Goal: Task Accomplishment & Management: Manage account settings

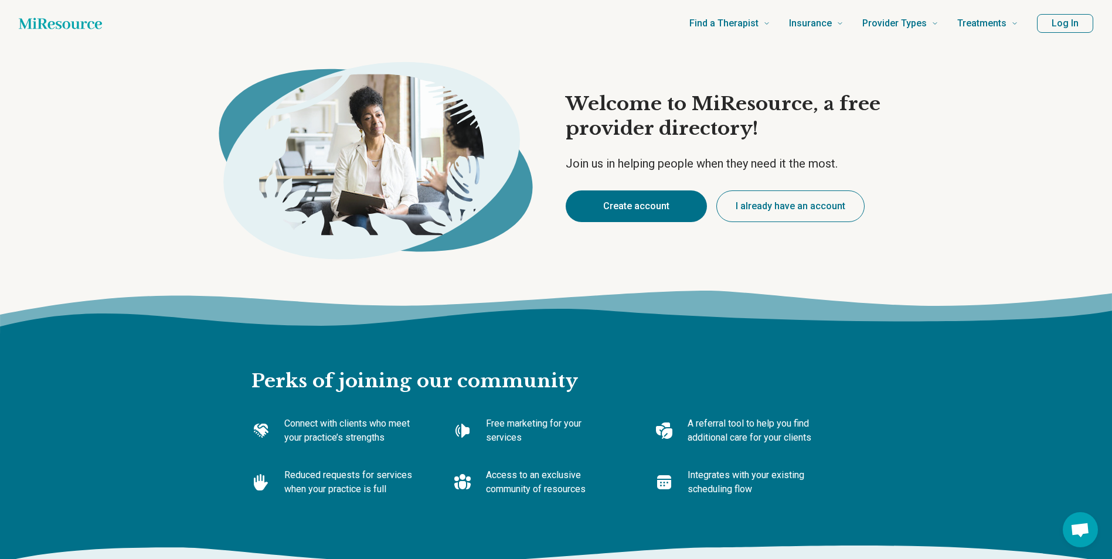
click at [656, 207] on button "Create account" at bounding box center [636, 207] width 141 height 32
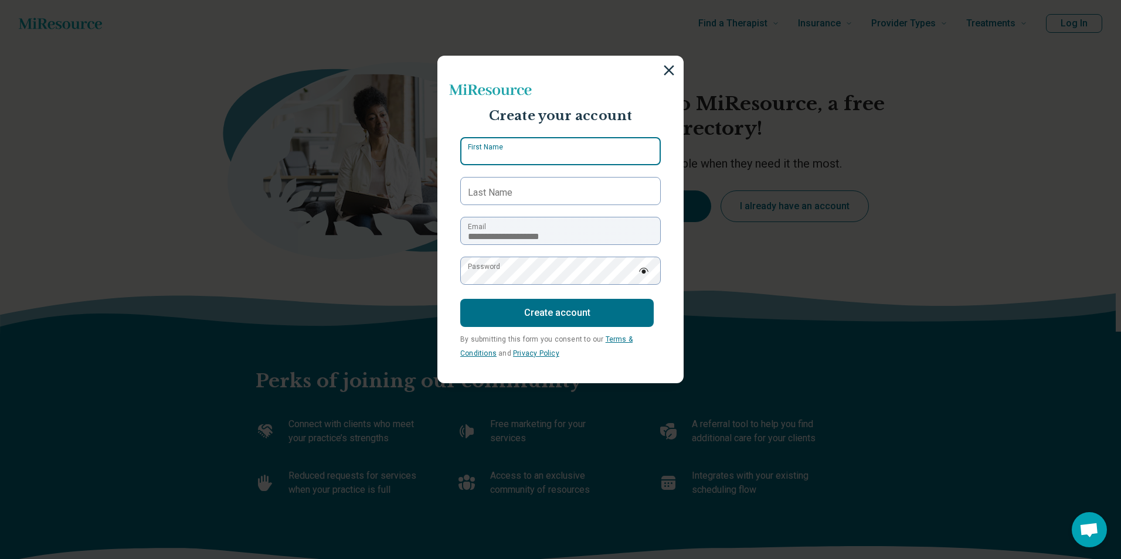
click at [569, 147] on input "First Name" at bounding box center [560, 151] width 201 height 28
type input "********"
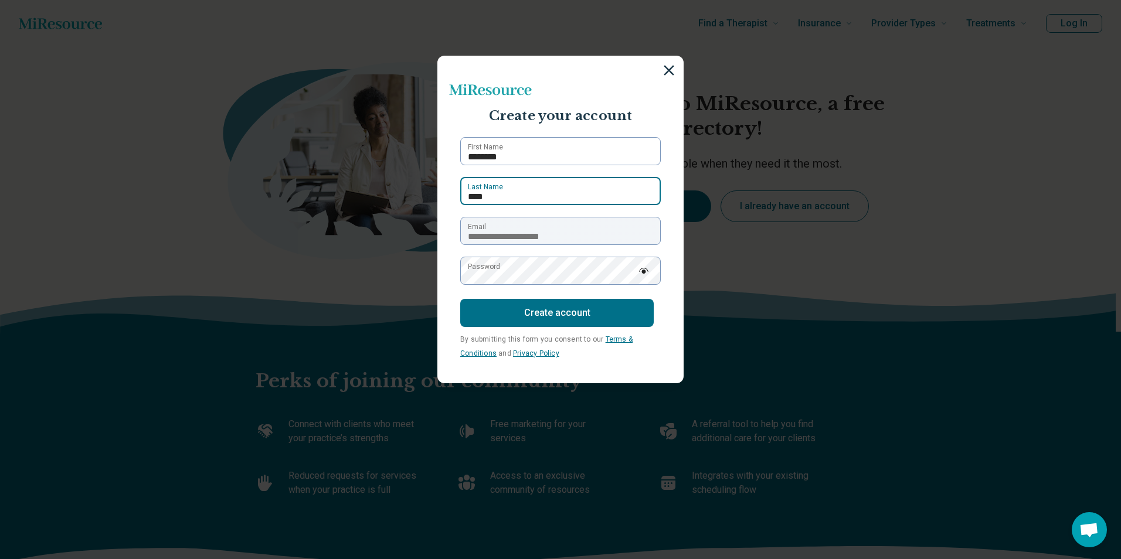
click at [559, 193] on input "****" at bounding box center [560, 191] width 201 height 28
type input "*****"
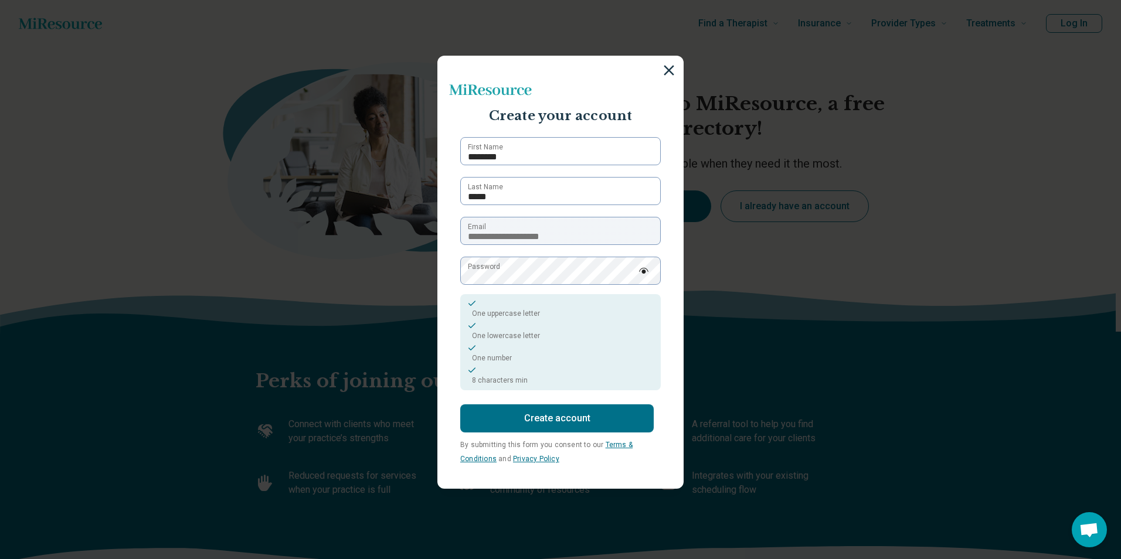
click at [569, 433] on button "Create account" at bounding box center [557, 419] width 194 height 28
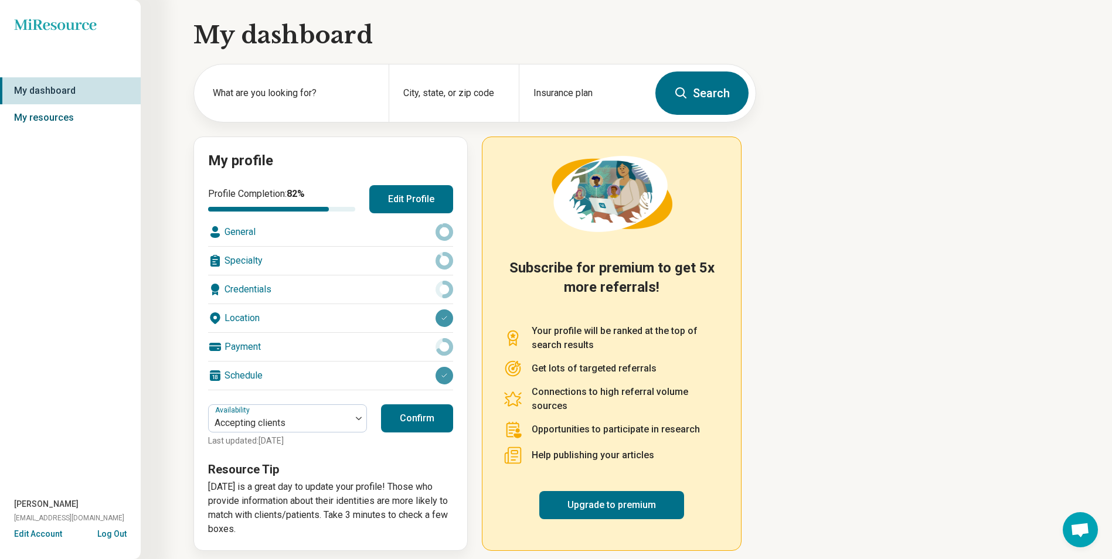
click at [110, 117] on link "My resources" at bounding box center [70, 117] width 141 height 27
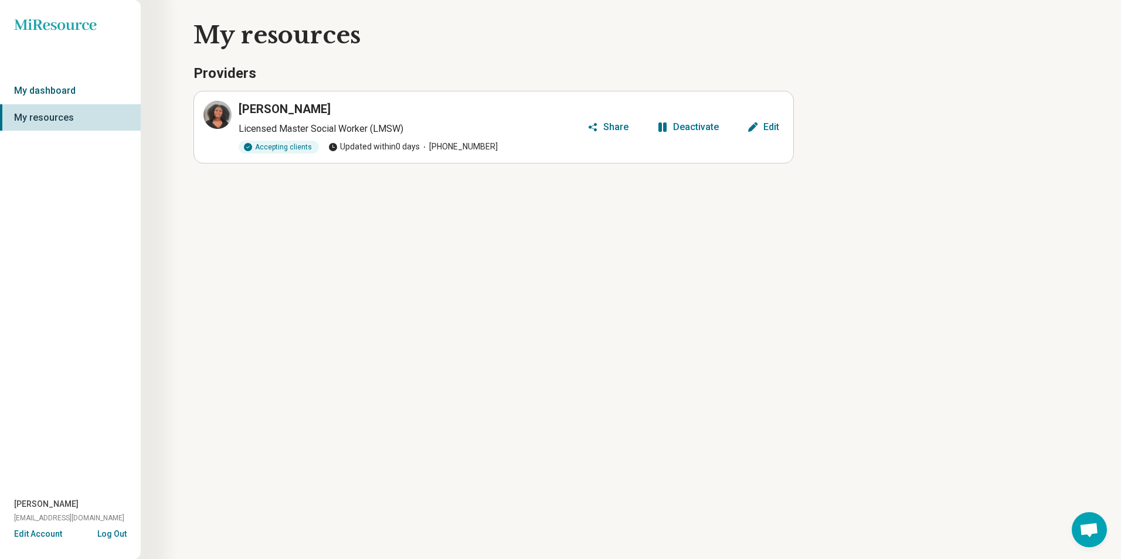
click at [109, 85] on link "My dashboard" at bounding box center [70, 90] width 141 height 27
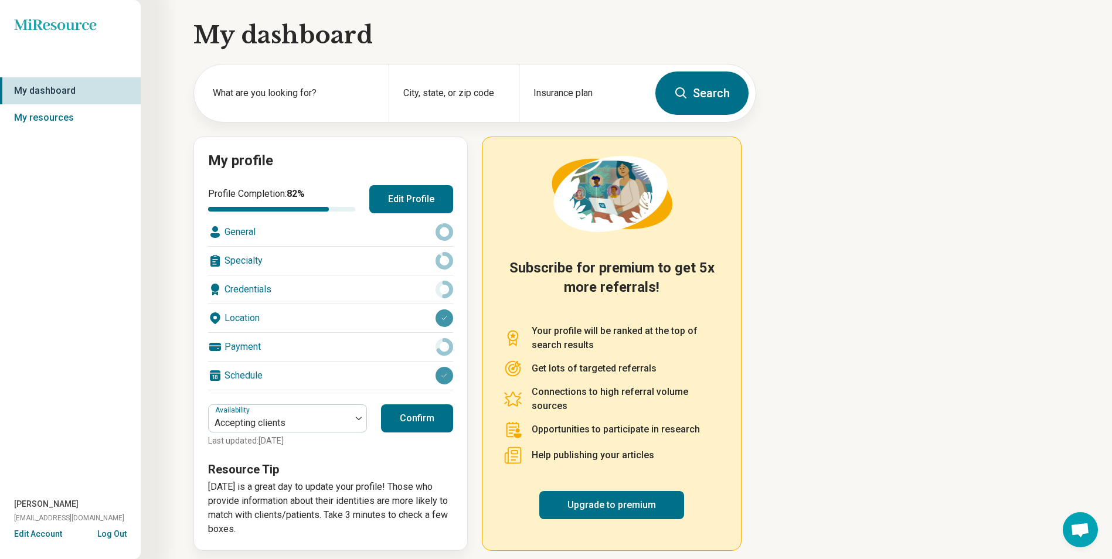
click at [301, 239] on div "General" at bounding box center [330, 232] width 245 height 28
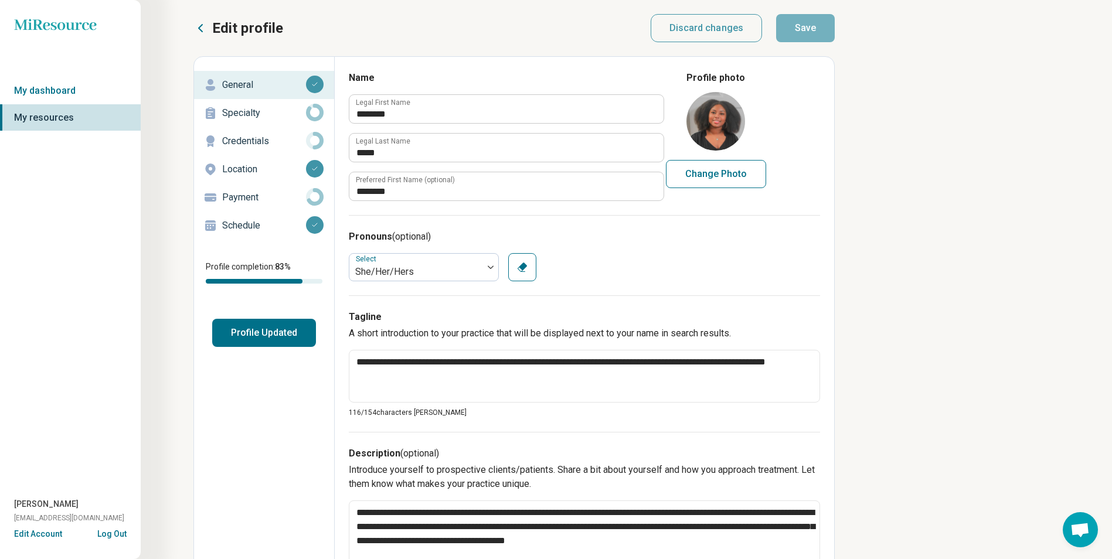
click at [264, 115] on p "Specialty" at bounding box center [264, 113] width 84 height 14
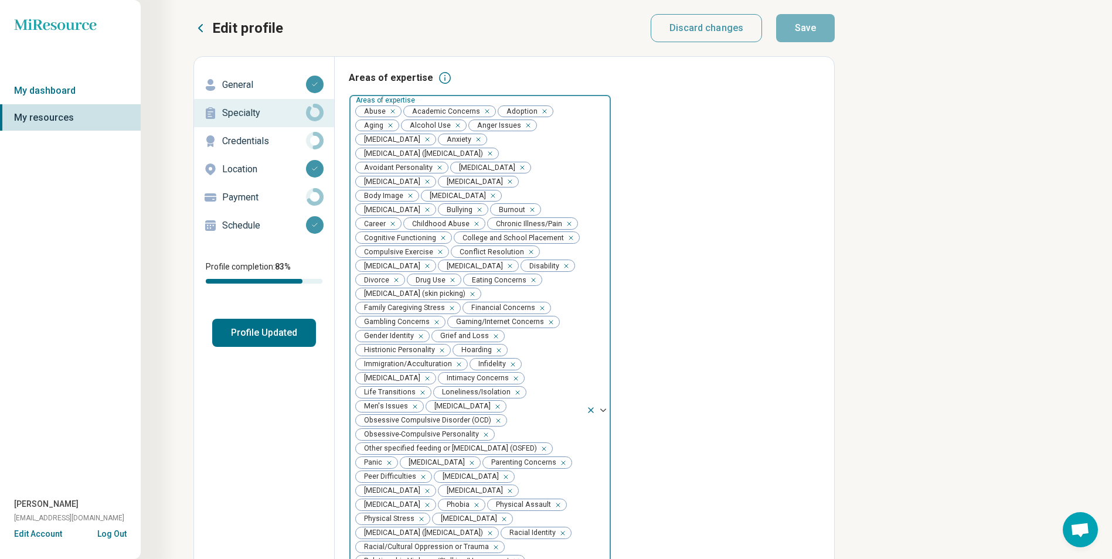
click at [429, 140] on icon "Remove [object Object]" at bounding box center [424, 139] width 8 height 8
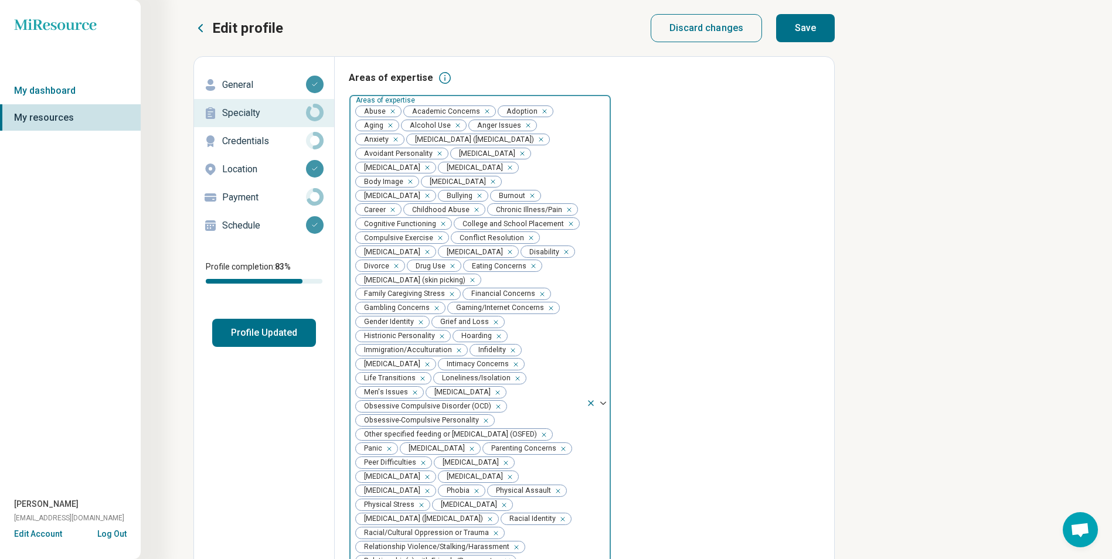
click at [515, 158] on icon "Remove [object Object]" at bounding box center [519, 154] width 8 height 8
click at [510, 184] on icon "Remove [object Object]" at bounding box center [507, 181] width 4 height 4
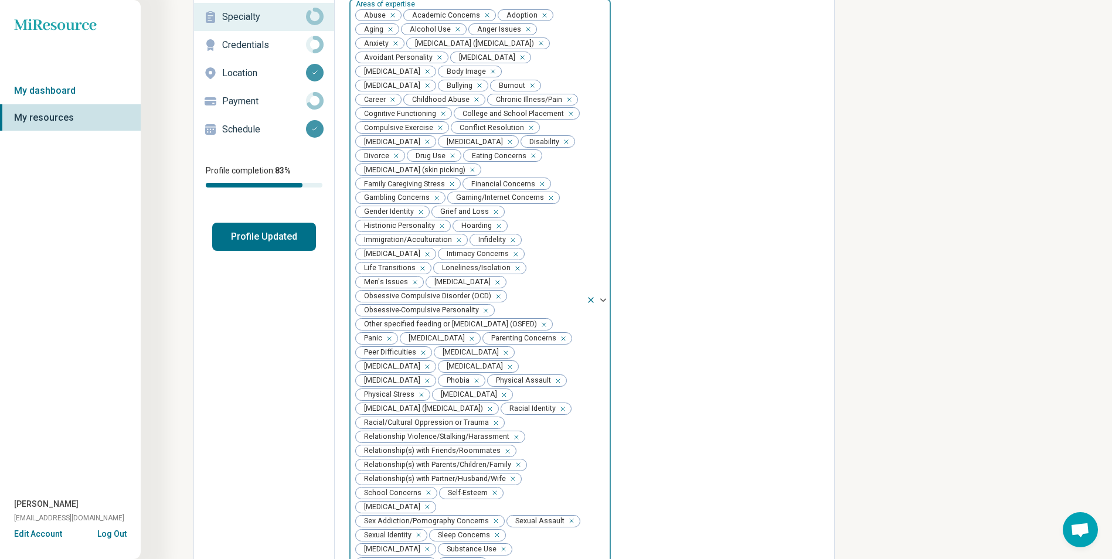
scroll to position [117, 0]
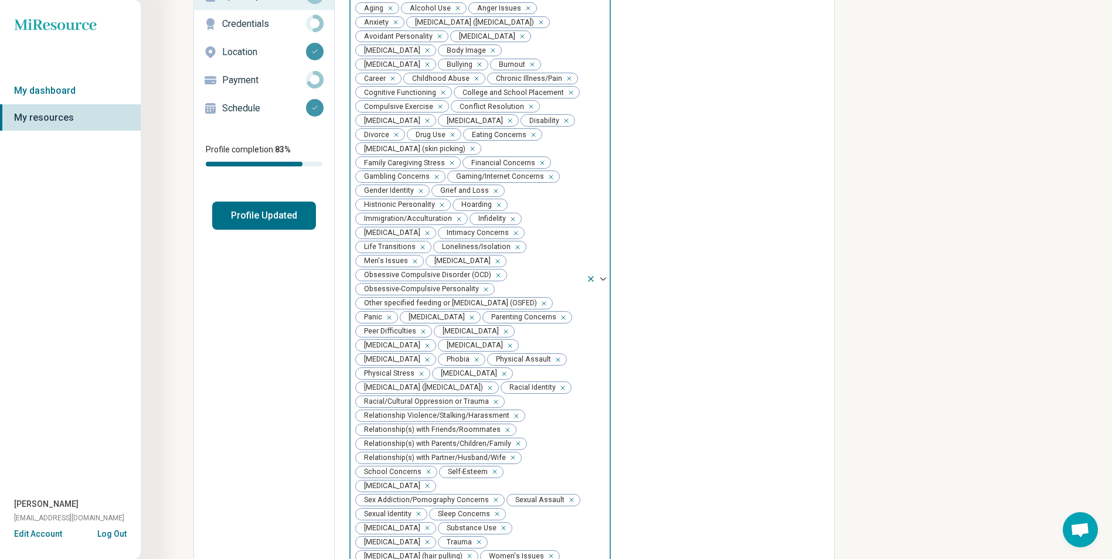
click at [496, 283] on div "Remove [object Object]" at bounding box center [496, 276] width 14 height 14
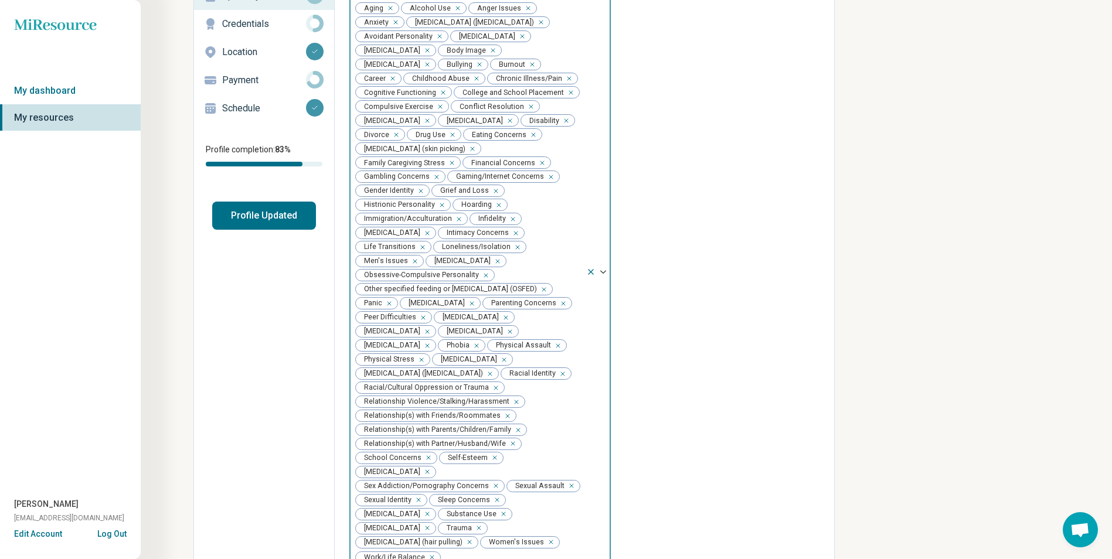
click at [483, 280] on icon "Remove [object Object]" at bounding box center [483, 276] width 8 height 8
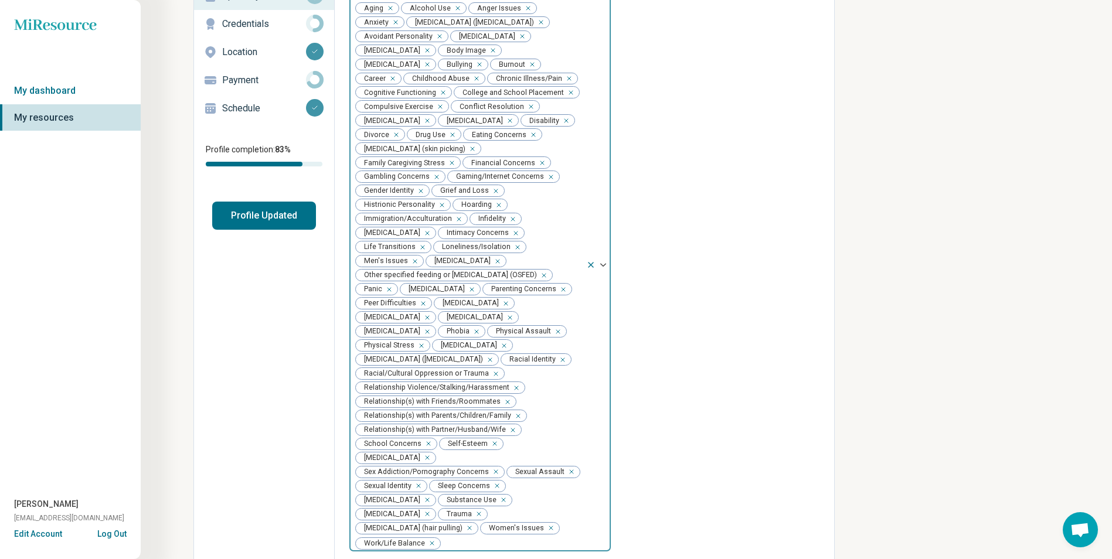
click at [537, 280] on icon "Remove [object Object]" at bounding box center [541, 276] width 8 height 8
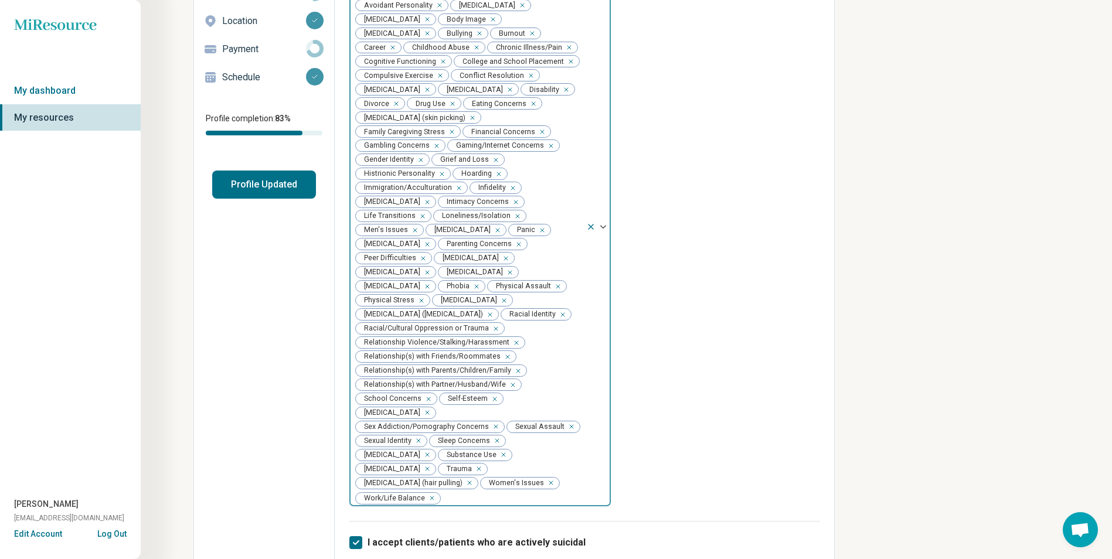
scroll to position [176, 0]
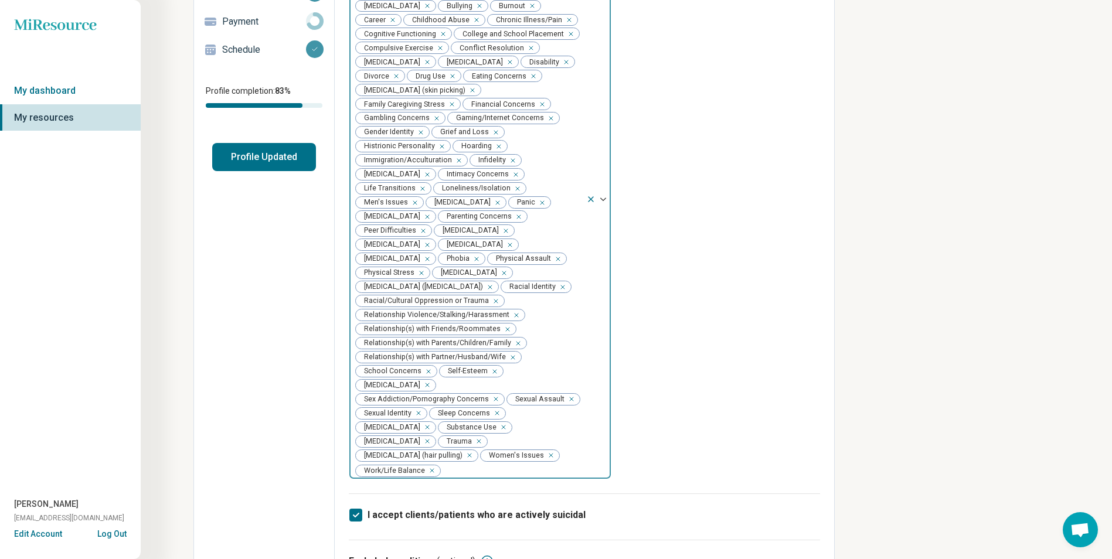
click at [493, 402] on icon "Remove [object Object]" at bounding box center [493, 399] width 8 height 8
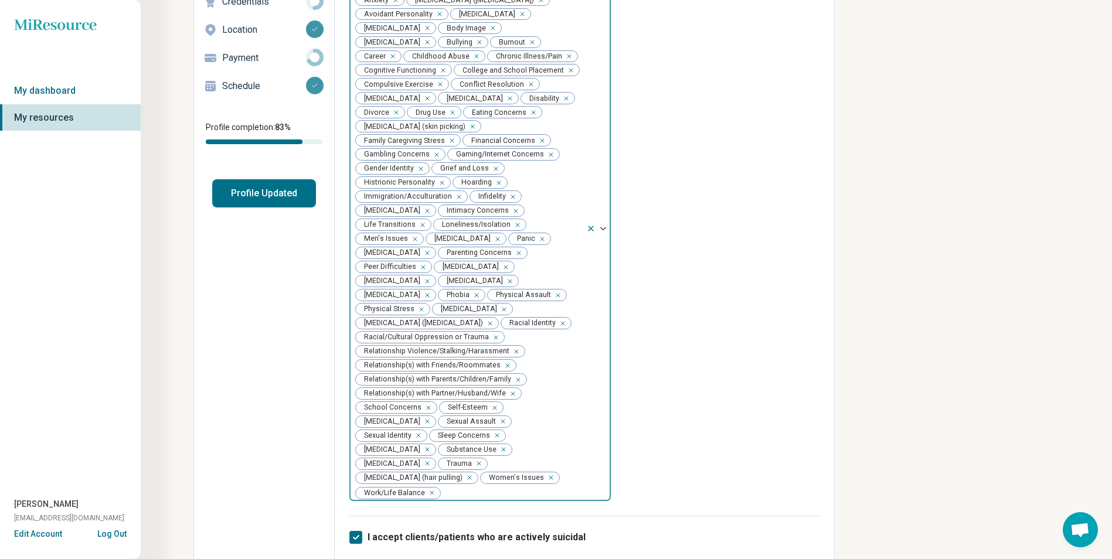
scroll to position [0, 0]
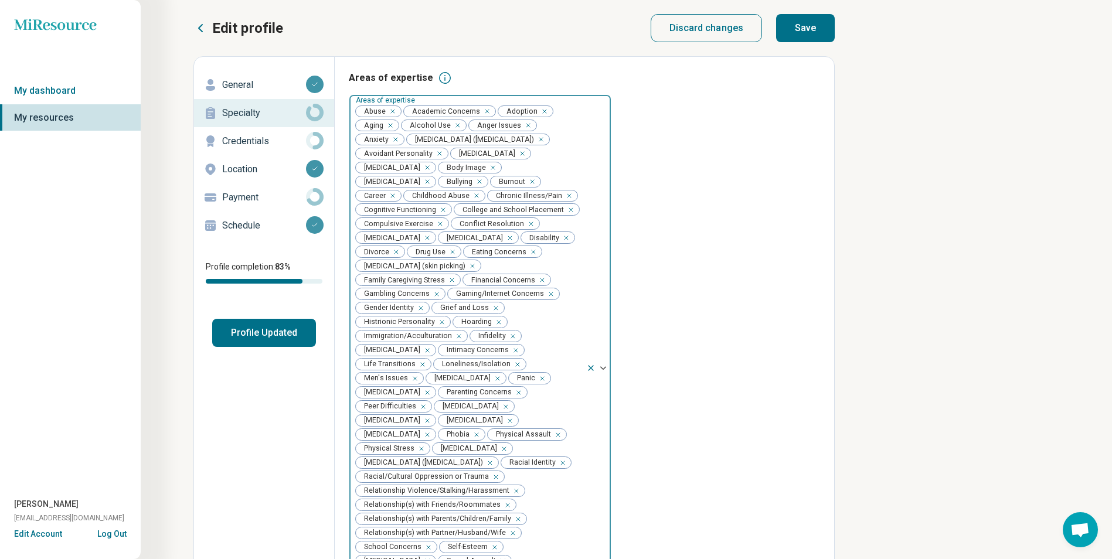
click at [250, 140] on p "Credentials" at bounding box center [264, 141] width 84 height 14
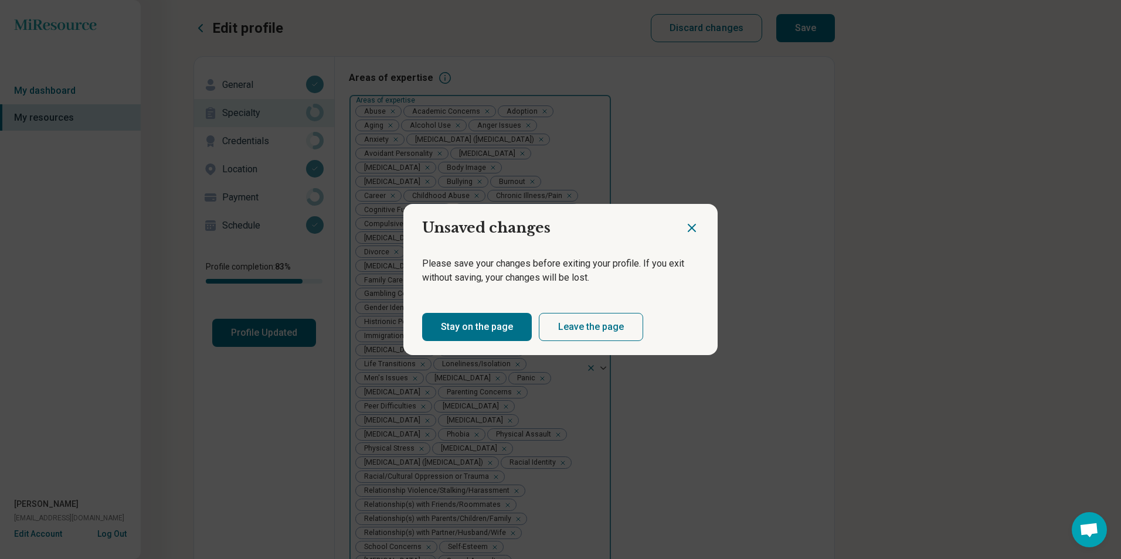
drag, startPoint x: 688, startPoint y: 227, endPoint x: 484, endPoint y: 331, distance: 229.0
click at [484, 331] on section "Unsaved changes Please save your changes before exiting your profile. If you ex…" at bounding box center [560, 279] width 314 height 151
click at [484, 331] on button "Stay on the page" at bounding box center [477, 327] width 110 height 28
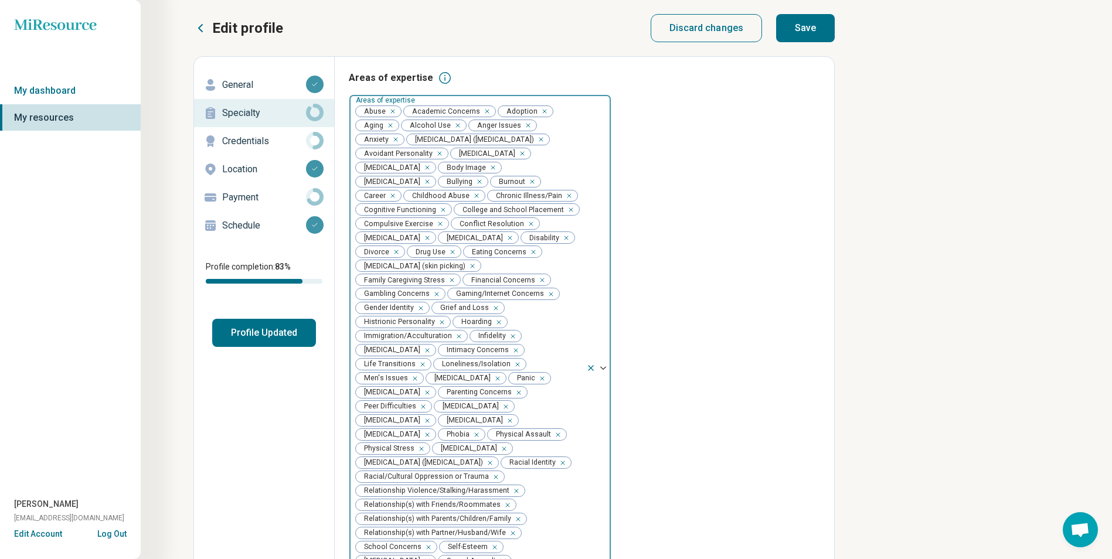
click at [815, 17] on button "Save" at bounding box center [805, 28] width 59 height 28
click at [280, 140] on p "Credentials" at bounding box center [264, 141] width 84 height 14
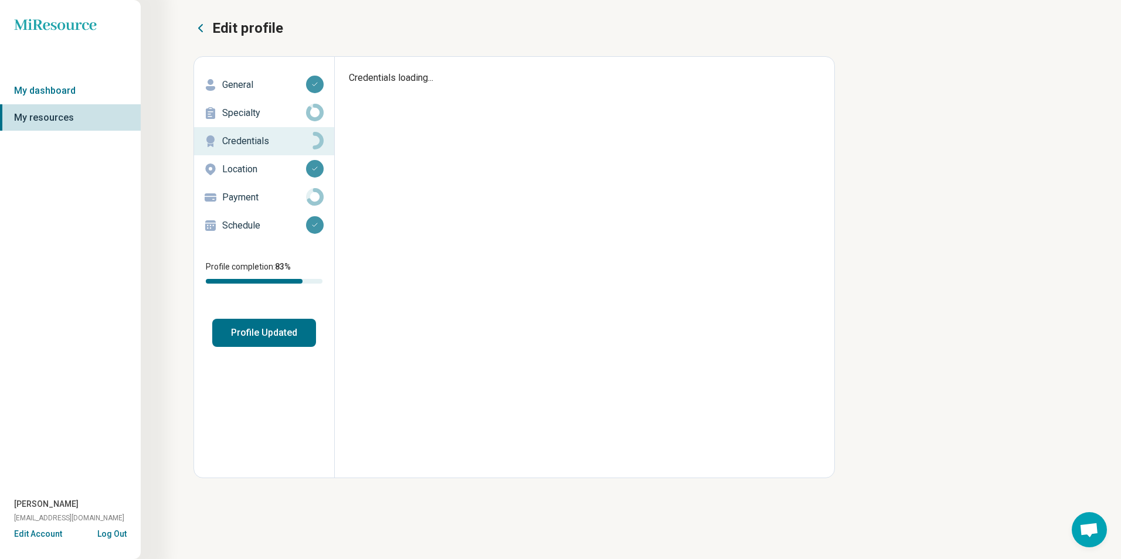
type textarea "*"
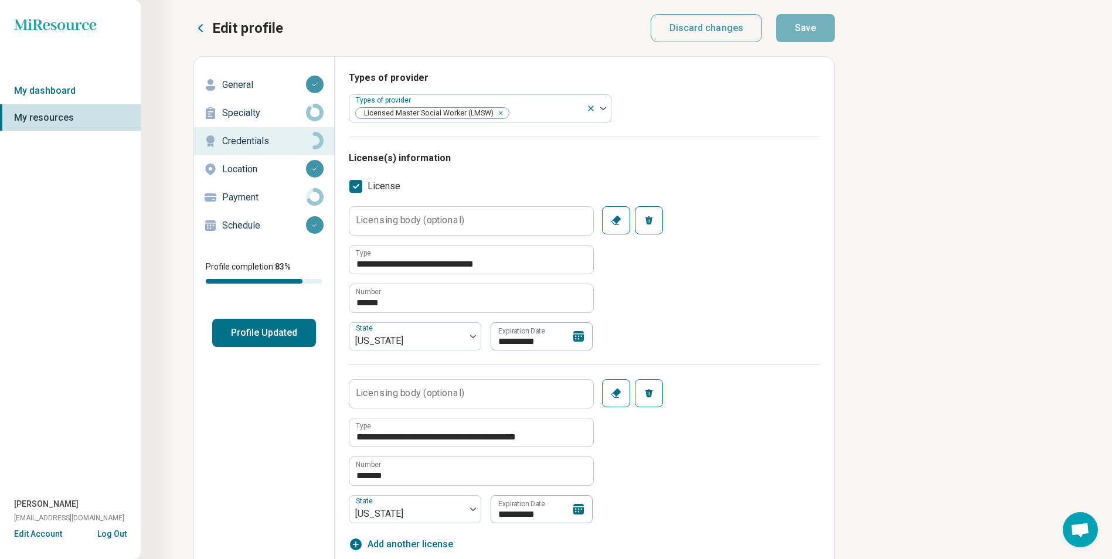
click at [249, 196] on p "Payment" at bounding box center [264, 198] width 84 height 14
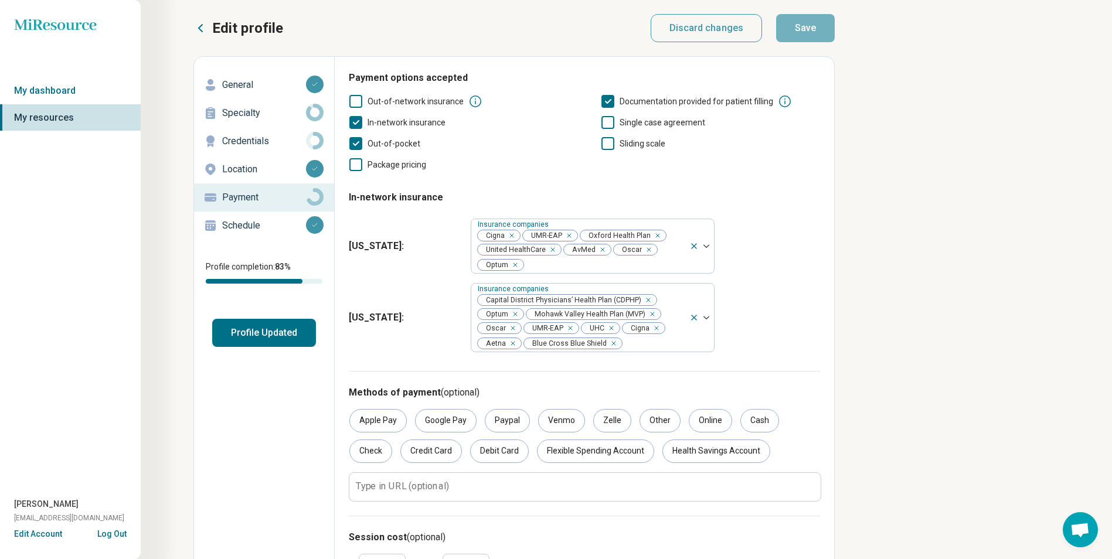
click at [245, 220] on p "Schedule" at bounding box center [264, 226] width 84 height 14
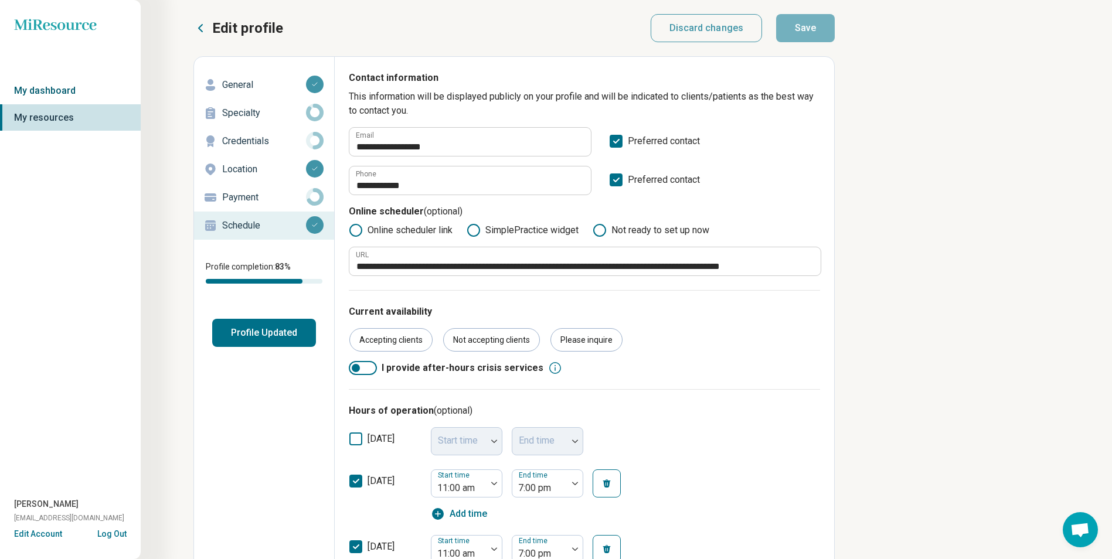
click at [74, 96] on link "My dashboard" at bounding box center [70, 90] width 141 height 27
